Goal: Task Accomplishment & Management: Manage account settings

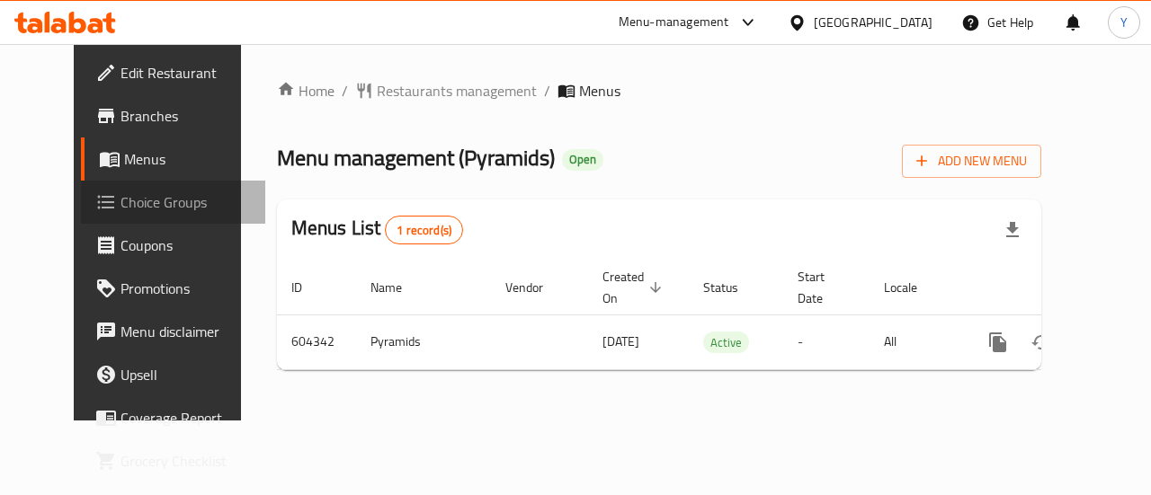
click at [149, 214] on link "Choice Groups" at bounding box center [173, 202] width 185 height 43
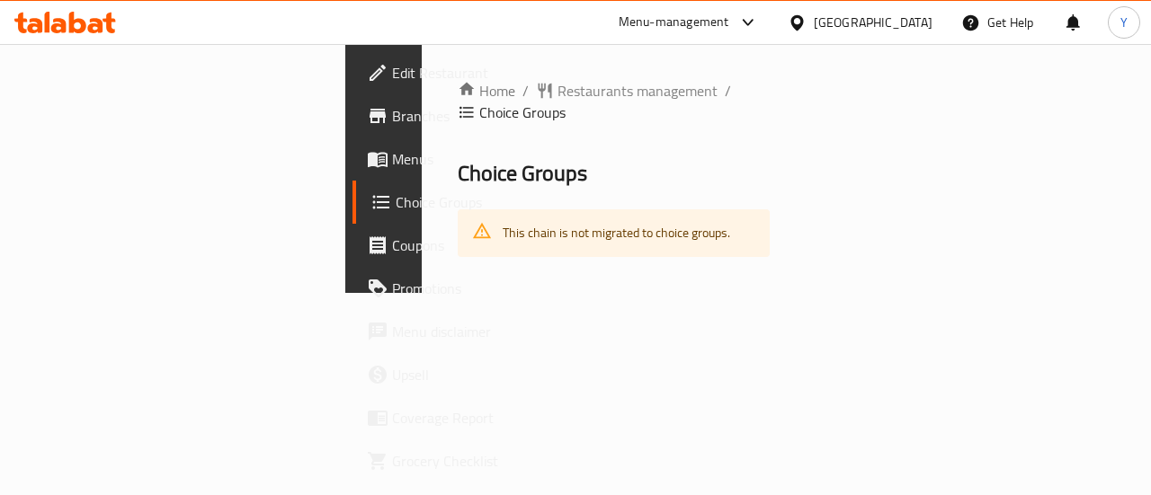
click at [502, 215] on div "This chain is not migrated to choice groups." at bounding box center [615, 233] width 227 height 37
click at [557, 92] on span "Restaurants management" at bounding box center [637, 91] width 160 height 22
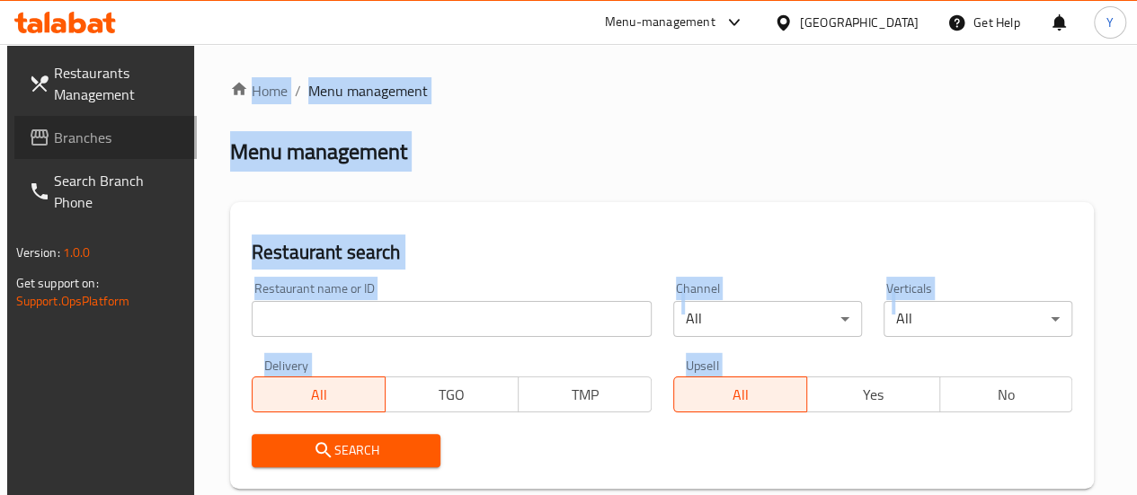
click at [146, 146] on span "Branches" at bounding box center [118, 138] width 129 height 22
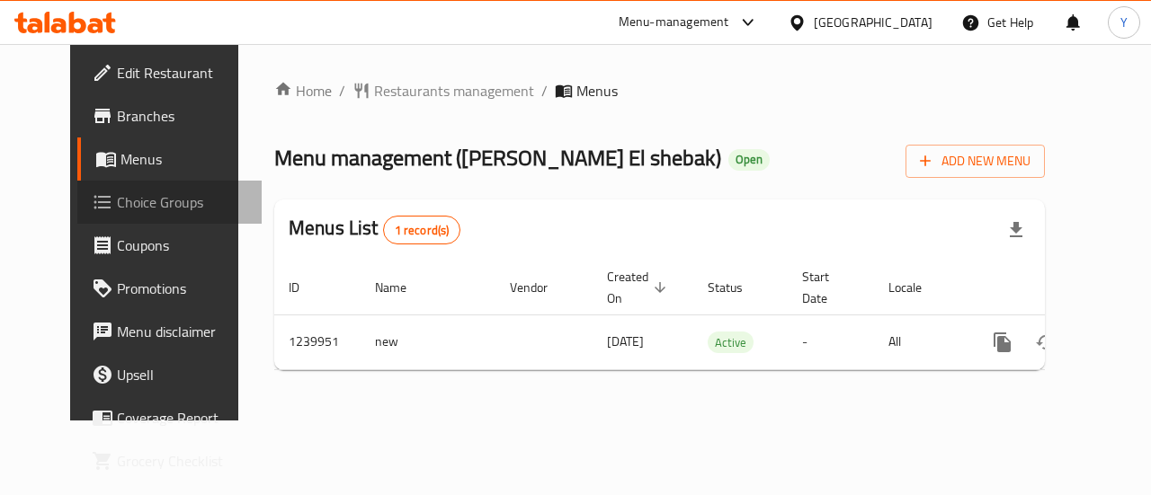
click at [117, 208] on span "Choice Groups" at bounding box center [182, 202] width 131 height 22
